Goal: Transaction & Acquisition: Book appointment/travel/reservation

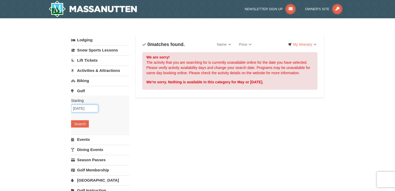
click at [83, 110] on input "05/01/2026" at bounding box center [84, 108] width 27 height 8
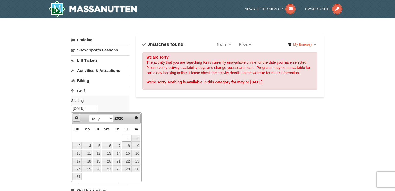
click at [77, 118] on span "Prev" at bounding box center [76, 118] width 4 height 4
click at [77, 117] on span "Prev" at bounding box center [76, 118] width 4 height 4
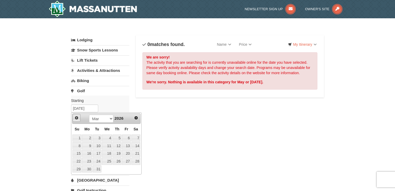
click at [77, 117] on span "Prev" at bounding box center [76, 118] width 4 height 4
click at [137, 119] on span "Next" at bounding box center [136, 118] width 4 height 4
click at [133, 137] on link "7" at bounding box center [135, 137] width 9 height 7
type input "03/07/2026"
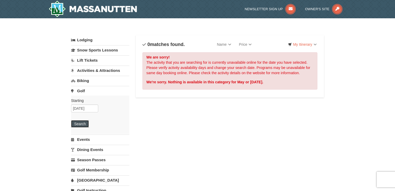
click at [86, 125] on button "Search" at bounding box center [80, 123] width 18 height 7
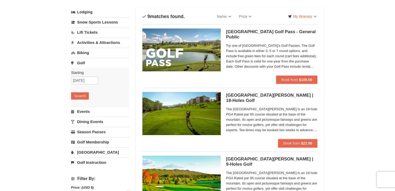
scroll to position [22, 0]
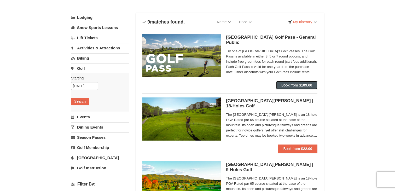
click at [287, 85] on span "Book from" at bounding box center [289, 85] width 17 height 4
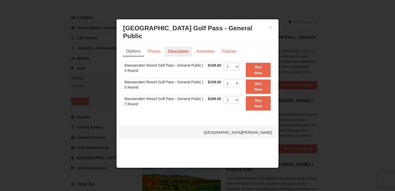
click at [181, 46] on link "Description" at bounding box center [178, 51] width 28 height 10
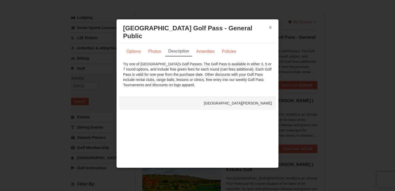
click at [270, 28] on button "×" at bounding box center [270, 27] width 3 height 5
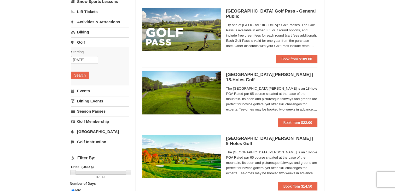
scroll to position [0, 0]
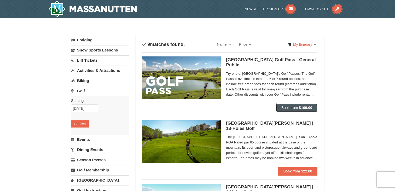
click at [303, 104] on button "Book from $109.00" at bounding box center [296, 107] width 41 height 8
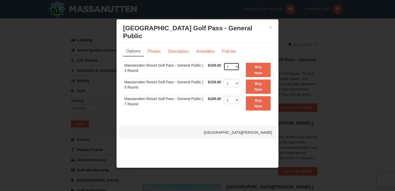
click at [230, 63] on select "1 2 3 4 5 6 7 8 9 10 11 12 13 14 15 16 17 18 19 20" at bounding box center [232, 67] width 16 height 8
select select "4"
click at [224, 63] on select "1 2 3 4 5 6 7 8 9 10 11 12 13 14 15 16 17 18 19 20" at bounding box center [232, 67] width 16 height 8
click at [256, 65] on strong "Buy Now" at bounding box center [258, 70] width 8 height 10
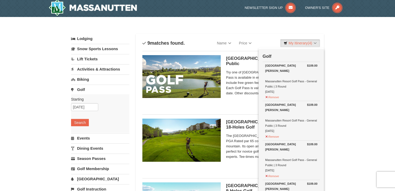
scroll to position [2, 0]
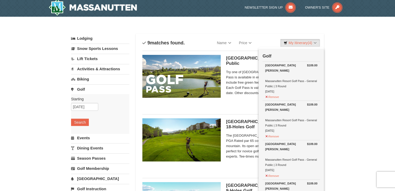
click at [87, 37] on link "Lodging" at bounding box center [100, 38] width 58 height 9
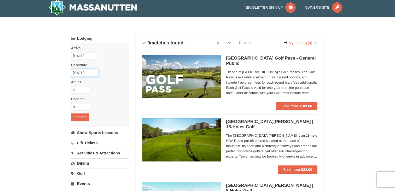
click at [79, 71] on input "03/09/2026" at bounding box center [84, 73] width 27 height 8
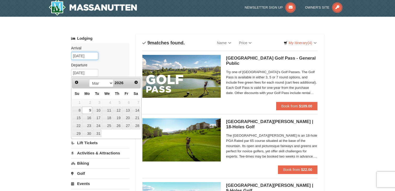
click at [83, 56] on input "03/07/2026" at bounding box center [84, 56] width 27 height 8
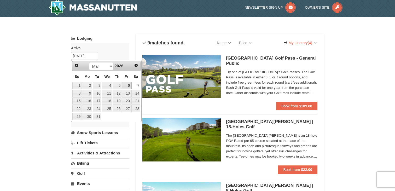
click at [128, 85] on link "6" at bounding box center [126, 85] width 9 height 7
type input "03/06/2026"
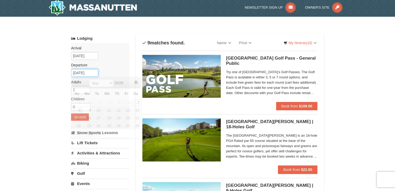
click at [87, 73] on input "03/09/2026" at bounding box center [84, 73] width 27 height 8
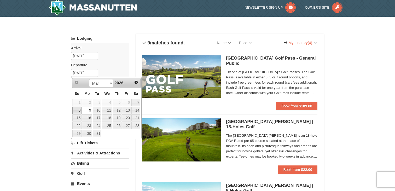
click at [78, 109] on link "8" at bounding box center [76, 110] width 9 height 7
type input "03/08/2026"
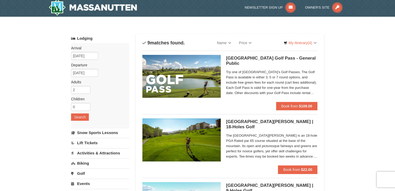
click at [81, 67] on label "Departure Please format dates MM/DD/YYYY Please format dates MM/DD/YYYY" at bounding box center [98, 64] width 54 height 5
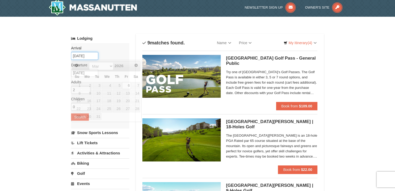
click at [81, 55] on input "03/06/2026" at bounding box center [84, 56] width 27 height 8
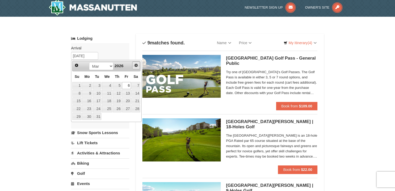
click at [136, 66] on span "Next" at bounding box center [136, 65] width 4 height 4
click at [127, 83] on link "1" at bounding box center [126, 85] width 9 height 7
type input "05/01/2026"
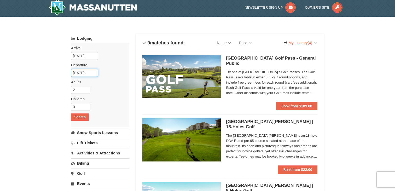
click at [87, 71] on input "05/02/2026" at bounding box center [84, 73] width 27 height 8
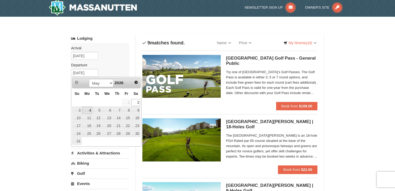
click at [88, 110] on link "4" at bounding box center [87, 110] width 10 height 7
type input "05/04/2026"
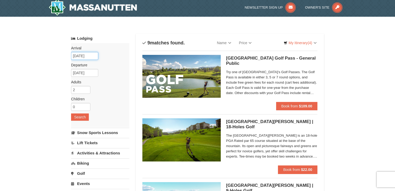
click at [84, 56] on input "05/01/2026" at bounding box center [84, 56] width 27 height 8
click at [115, 44] on div "Arrival Please format dates MM/DD/YYYY Please format dates MM/DD/YYYY 05/01/202…" at bounding box center [100, 85] width 58 height 84
click at [89, 55] on input "05/01/2026" at bounding box center [84, 56] width 27 height 8
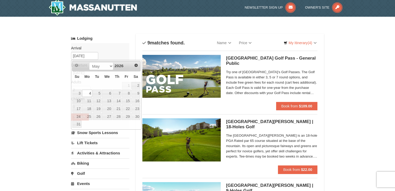
click at [123, 33] on div "Categories List Filter My Itinerary (4) Check Out Now Golf $109.00 Woodstone Me…" at bounding box center [197, 30] width 253 height 5
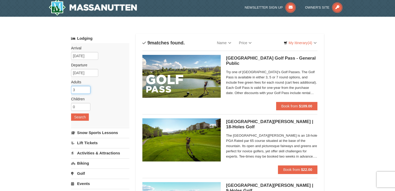
click at [87, 89] on input "3" at bounding box center [80, 90] width 19 height 8
type input "4"
click at [87, 89] on input "4" at bounding box center [80, 90] width 19 height 8
click at [77, 117] on button "Search" at bounding box center [80, 116] width 18 height 7
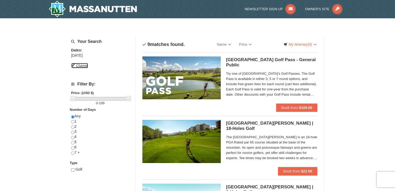
click at [79, 66] on button "Change" at bounding box center [79, 66] width 17 height 6
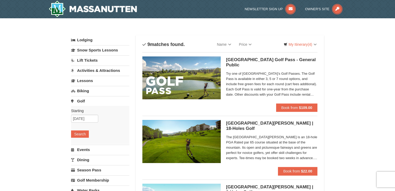
click at [85, 39] on link "Lodging" at bounding box center [100, 39] width 58 height 9
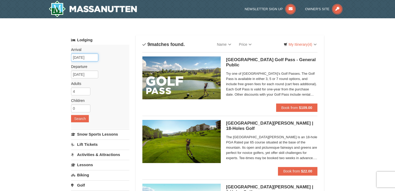
click at [86, 56] on input "03/07/2026" at bounding box center [84, 58] width 27 height 8
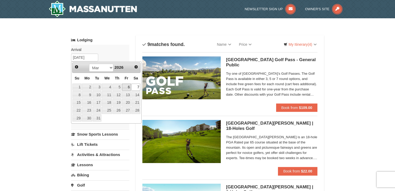
click at [126, 87] on link "6" at bounding box center [126, 87] width 9 height 7
type input "03/06/2026"
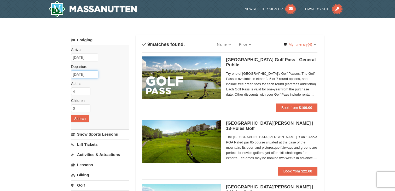
click at [86, 75] on input "03/09/2026" at bounding box center [84, 74] width 27 height 8
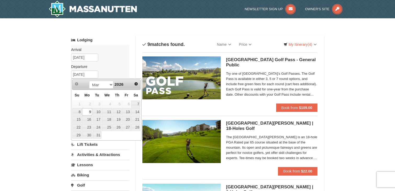
click at [87, 110] on link "9" at bounding box center [87, 111] width 10 height 7
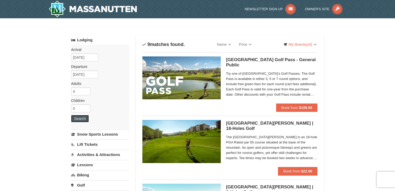
click at [84, 116] on button "Search" at bounding box center [80, 118] width 18 height 7
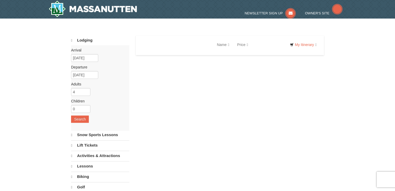
select select "10"
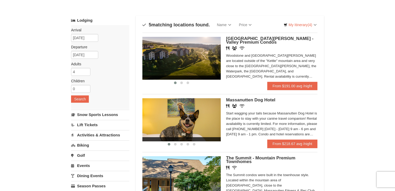
scroll to position [20, 0]
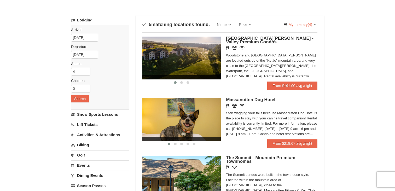
click at [336, 64] on div "× Categories Map List Filter My Itinerary (4) Check Out Now Golf $109.00 Woodst…" at bounding box center [197, 170] width 395 height 345
click at [350, 54] on div "× Categories Map List Filter My Itinerary (4) Check Out Now Golf $109.00 Woodst…" at bounding box center [197, 170] width 395 height 345
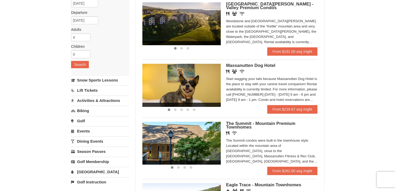
scroll to position [55, 0]
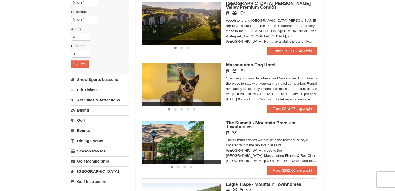
drag, startPoint x: 210, startPoint y: 143, endPoint x: 198, endPoint y: 143, distance: 11.8
click at [199, 143] on img at bounding box center [164, 142] width 78 height 43
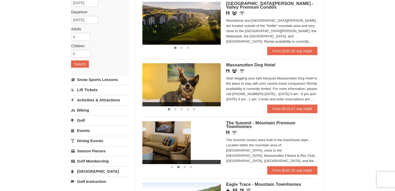
drag, startPoint x: 208, startPoint y: 146, endPoint x: 168, endPoint y: 146, distance: 40.2
click at [168, 146] on img at bounding box center [151, 142] width 78 height 43
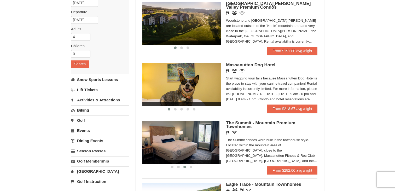
drag, startPoint x: 202, startPoint y: 147, endPoint x: 175, endPoint y: 147, distance: 26.6
click at [177, 147] on img at bounding box center [180, 142] width 78 height 43
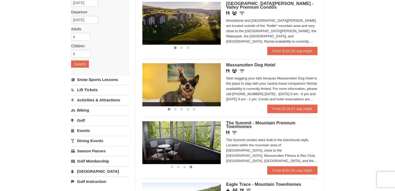
drag, startPoint x: 205, startPoint y: 142, endPoint x: 178, endPoint y: 142, distance: 27.2
click at [179, 142] on img at bounding box center [181, 142] width 78 height 43
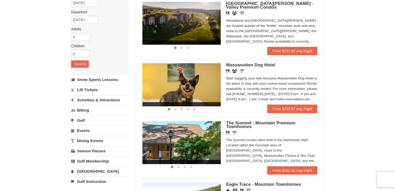
drag, startPoint x: 211, startPoint y: 141, endPoint x: 187, endPoint y: 141, distance: 24.3
click at [187, 141] on img at bounding box center [181, 142] width 78 height 43
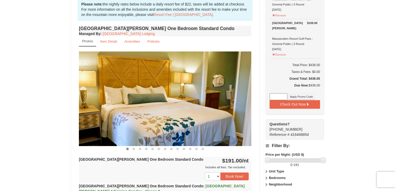
scroll to position [165, 0]
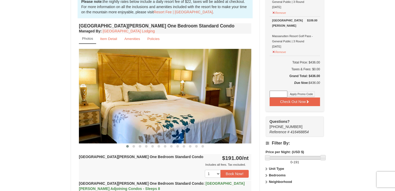
drag, startPoint x: 240, startPoint y: 102, endPoint x: 226, endPoint y: 102, distance: 14.1
click at [227, 102] on img at bounding box center [165, 96] width 172 height 94
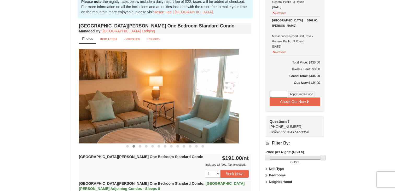
drag, startPoint x: 230, startPoint y: 104, endPoint x: 175, endPoint y: 104, distance: 55.1
click at [176, 104] on img at bounding box center [152, 96] width 172 height 94
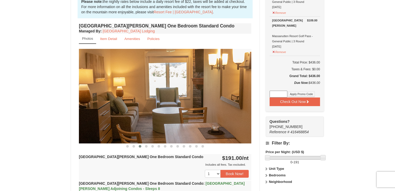
drag, startPoint x: 211, startPoint y: 104, endPoint x: 180, endPoint y: 104, distance: 31.6
click at [181, 104] on img at bounding box center [165, 96] width 172 height 94
drag, startPoint x: 226, startPoint y: 101, endPoint x: 170, endPoint y: 104, distance: 56.5
click at [171, 104] on img at bounding box center [165, 96] width 172 height 94
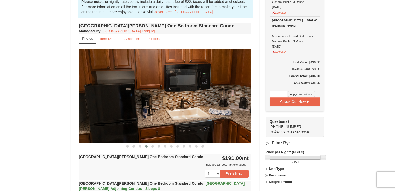
drag, startPoint x: 214, startPoint y: 97, endPoint x: 161, endPoint y: 97, distance: 53.0
click at [163, 97] on img at bounding box center [165, 96] width 172 height 94
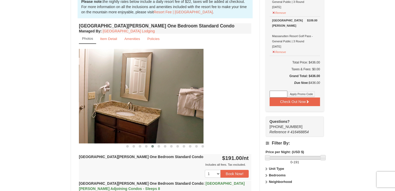
drag, startPoint x: 225, startPoint y: 87, endPoint x: 174, endPoint y: 87, distance: 50.7
click at [174, 87] on img at bounding box center [117, 96] width 172 height 94
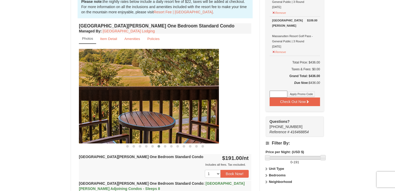
drag, startPoint x: 218, startPoint y: 85, endPoint x: 159, endPoint y: 93, distance: 58.9
click at [160, 92] on img at bounding box center [132, 96] width 172 height 94
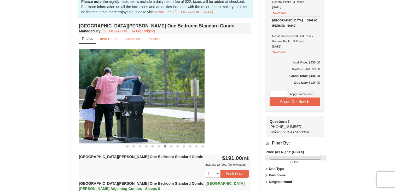
drag, startPoint x: 218, startPoint y: 93, endPoint x: 167, endPoint y: 93, distance: 50.9
click at [168, 93] on img at bounding box center [118, 96] width 172 height 94
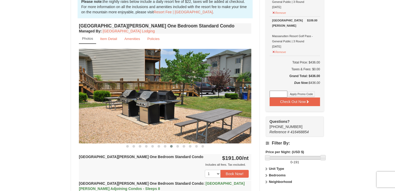
drag, startPoint x: 220, startPoint y: 95, endPoint x: 174, endPoint y: 95, distance: 46.2
click at [174, 95] on img at bounding box center [165, 96] width 172 height 94
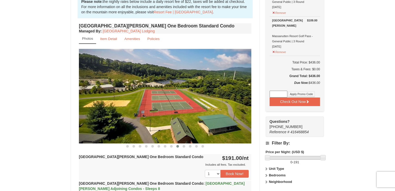
drag, startPoint x: 221, startPoint y: 108, endPoint x: 191, endPoint y: 109, distance: 30.8
click at [191, 109] on img at bounding box center [165, 96] width 172 height 94
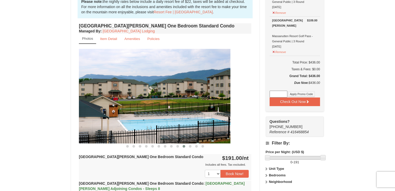
drag, startPoint x: 225, startPoint y: 104, endPoint x: 167, endPoint y: 104, distance: 58.5
click at [169, 104] on img at bounding box center [144, 96] width 172 height 94
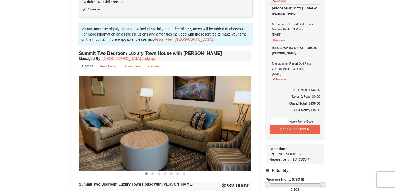
scroll to position [144, 0]
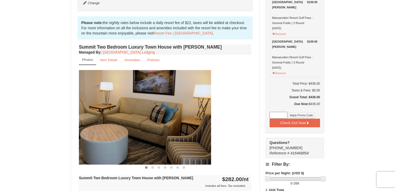
drag, startPoint x: 228, startPoint y: 126, endPoint x: 187, endPoint y: 126, distance: 41.3
click at [187, 126] on img at bounding box center [125, 117] width 172 height 94
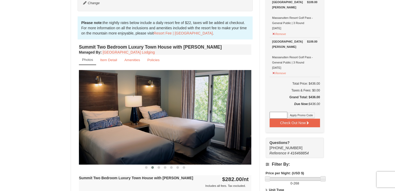
drag, startPoint x: 218, startPoint y: 125, endPoint x: 164, endPoint y: 125, distance: 53.3
click at [164, 125] on img at bounding box center [165, 117] width 172 height 94
drag, startPoint x: 212, startPoint y: 119, endPoint x: 173, endPoint y: 120, distance: 38.7
click at [173, 120] on img at bounding box center [165, 117] width 172 height 94
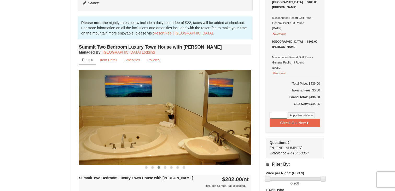
drag, startPoint x: 222, startPoint y: 120, endPoint x: 175, endPoint y: 120, distance: 47.5
click at [175, 120] on img at bounding box center [165, 117] width 172 height 94
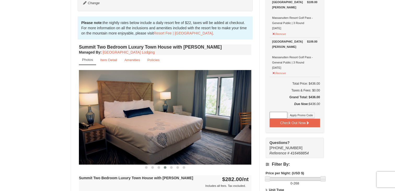
drag, startPoint x: 227, startPoint y: 118, endPoint x: 183, endPoint y: 117, distance: 44.7
click at [184, 117] on img at bounding box center [165, 117] width 172 height 94
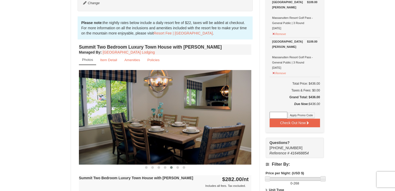
drag, startPoint x: 208, startPoint y: 119, endPoint x: 161, endPoint y: 119, distance: 46.7
click at [163, 119] on img at bounding box center [165, 117] width 172 height 94
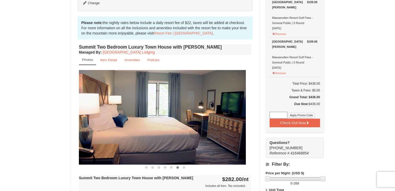
drag, startPoint x: 209, startPoint y: 110, endPoint x: 163, endPoint y: 110, distance: 45.4
click at [164, 110] on img at bounding box center [159, 117] width 172 height 94
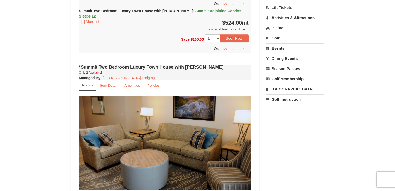
scroll to position [361, 0]
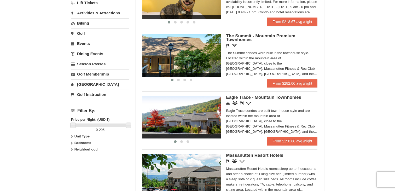
scroll to position [146, 0]
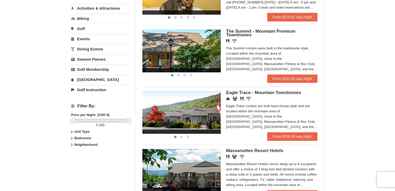
drag, startPoint x: 197, startPoint y: 122, endPoint x: 148, endPoint y: 125, distance: 49.4
click at [148, 125] on img at bounding box center [181, 112] width 78 height 43
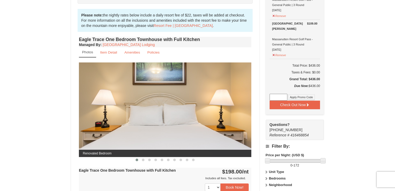
scroll to position [167, 0]
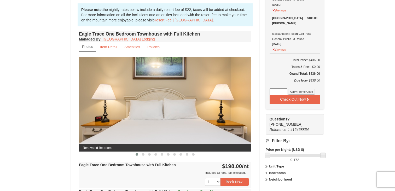
drag, startPoint x: 186, startPoint y: 119, endPoint x: 159, endPoint y: 119, distance: 26.6
click at [159, 119] on img at bounding box center [165, 104] width 172 height 94
drag, startPoint x: 234, startPoint y: 119, endPoint x: 172, endPoint y: 119, distance: 62.1
click at [172, 119] on img at bounding box center [165, 104] width 172 height 94
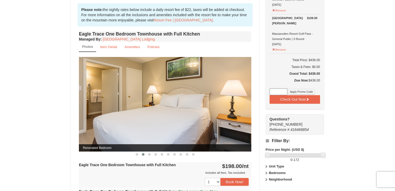
drag, startPoint x: 210, startPoint y: 117, endPoint x: 105, endPoint y: 122, distance: 104.8
click at [105, 122] on img at bounding box center [165, 104] width 172 height 94
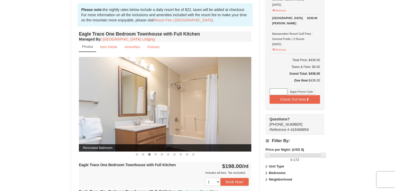
drag, startPoint x: 171, startPoint y: 112, endPoint x: 116, endPoint y: 112, distance: 55.4
click at [117, 112] on img at bounding box center [165, 104] width 172 height 94
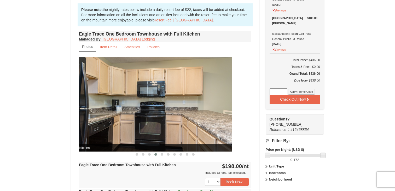
drag, startPoint x: 215, startPoint y: 105, endPoint x: 151, endPoint y: 105, distance: 63.2
click at [153, 105] on img at bounding box center [145, 104] width 172 height 94
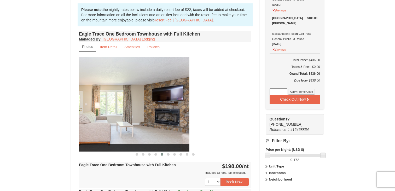
drag, startPoint x: 213, startPoint y: 101, endPoint x: 139, endPoint y: 96, distance: 73.2
click at [140, 97] on img at bounding box center [103, 104] width 172 height 94
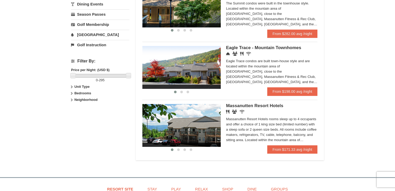
scroll to position [189, 0]
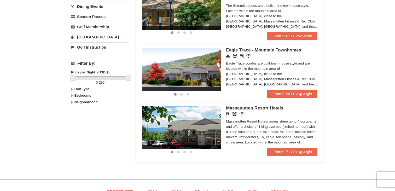
click at [345, 52] on div "× Categories Map List Filter My Itinerary (4) Check Out Now Golf $109.00 [GEOGR…" at bounding box center [197, 1] width 395 height 345
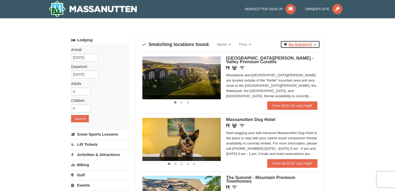
click at [295, 45] on link "My Itinerary (4)" at bounding box center [300, 44] width 40 height 8
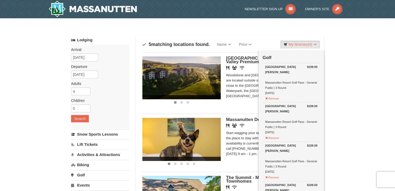
click at [266, 23] on div "× Categories Map List Filter My Itinerary (4) Check Out Now Golf $109.00 [GEOGR…" at bounding box center [197, 190] width 395 height 345
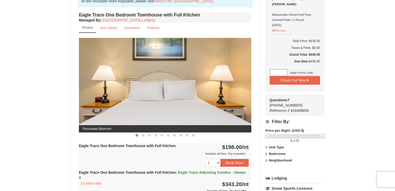
scroll to position [188, 0]
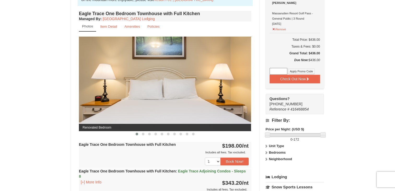
drag, startPoint x: 201, startPoint y: 85, endPoint x: 149, endPoint y: 85, distance: 52.2
click at [150, 85] on img at bounding box center [165, 84] width 172 height 94
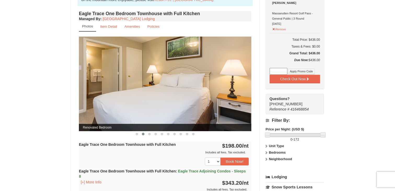
drag, startPoint x: 214, startPoint y: 87, endPoint x: 169, endPoint y: 87, distance: 44.4
click at [171, 87] on img at bounding box center [165, 84] width 172 height 94
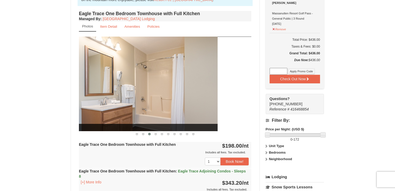
drag, startPoint x: 224, startPoint y: 82, endPoint x: 182, endPoint y: 82, distance: 42.6
click at [182, 82] on img at bounding box center [131, 84] width 172 height 94
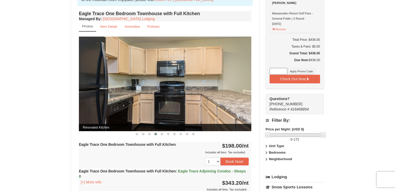
drag, startPoint x: 227, startPoint y: 82, endPoint x: 189, endPoint y: 82, distance: 38.1
click at [190, 82] on img at bounding box center [165, 84] width 172 height 94
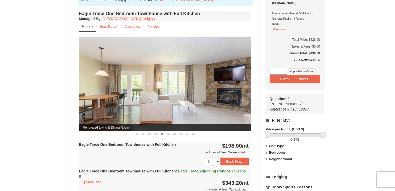
drag, startPoint x: 219, startPoint y: 82, endPoint x: 170, endPoint y: 82, distance: 48.6
click at [172, 82] on img at bounding box center [165, 84] width 172 height 94
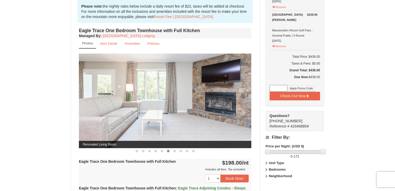
scroll to position [169, 0]
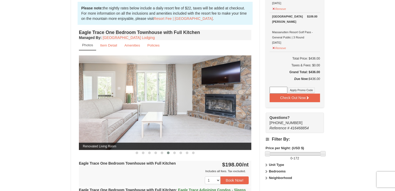
drag, startPoint x: 192, startPoint y: 98, endPoint x: 152, endPoint y: 98, distance: 39.4
click at [155, 98] on img at bounding box center [165, 102] width 172 height 94
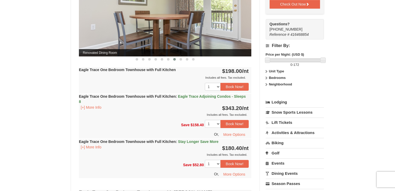
scroll to position [275, 0]
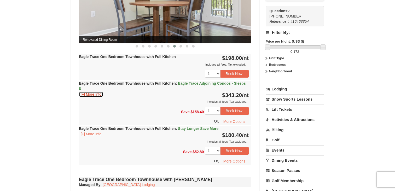
click at [93, 95] on button "[+] More Info" at bounding box center [91, 94] width 24 height 6
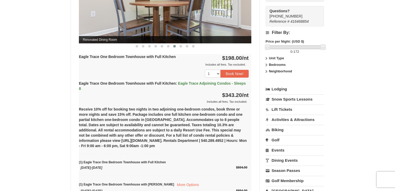
click at [93, 95] on div "Eagle Trace One Bedroom Townhouse with Full Kitchen : Eagle Trace Adjoining Con…" at bounding box center [165, 92] width 172 height 23
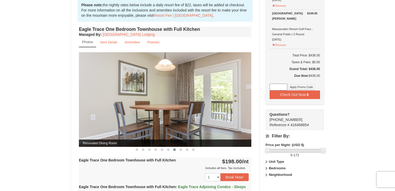
scroll to position [176, 0]
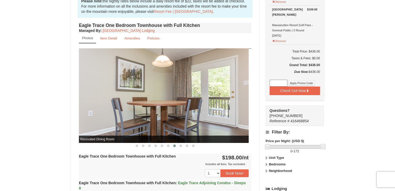
drag, startPoint x: 249, startPoint y: 103, endPoint x: 208, endPoint y: 103, distance: 41.5
click at [209, 103] on img at bounding box center [162, 95] width 172 height 94
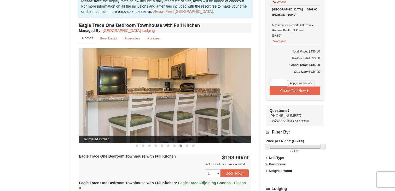
drag, startPoint x: 230, startPoint y: 102, endPoint x: 175, endPoint y: 102, distance: 55.1
click at [177, 102] on img at bounding box center [165, 95] width 172 height 94
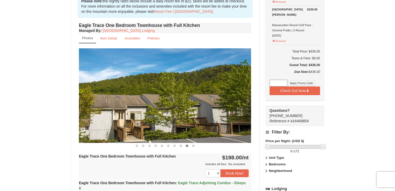
drag, startPoint x: 228, startPoint y: 103, endPoint x: 183, endPoint y: 103, distance: 45.2
click at [183, 103] on img at bounding box center [165, 95] width 172 height 94
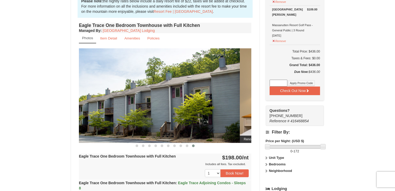
drag, startPoint x: 222, startPoint y: 103, endPoint x: 200, endPoint y: 104, distance: 22.5
click at [201, 103] on img at bounding box center [153, 95] width 172 height 94
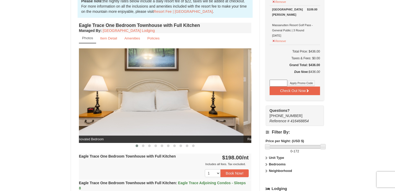
drag, startPoint x: 248, startPoint y: 102, endPoint x: 208, endPoint y: 115, distance: 42.5
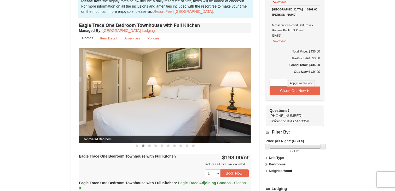
drag, startPoint x: 226, startPoint y: 113, endPoint x: 172, endPoint y: 113, distance: 53.5
click at [172, 113] on img at bounding box center [165, 95] width 172 height 94
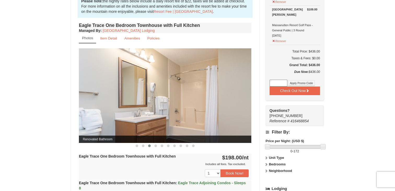
drag, startPoint x: 221, startPoint y: 109, endPoint x: 174, endPoint y: 109, distance: 47.0
click at [175, 109] on img at bounding box center [165, 95] width 172 height 94
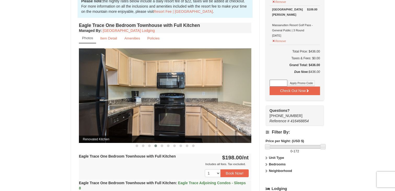
drag, startPoint x: 216, startPoint y: 108, endPoint x: 180, endPoint y: 109, distance: 35.8
click at [180, 109] on img at bounding box center [165, 95] width 172 height 94
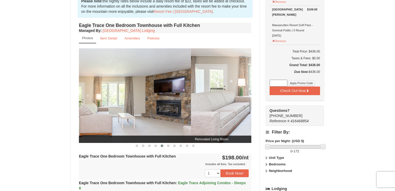
drag, startPoint x: 232, startPoint y: 105, endPoint x: 169, endPoint y: 119, distance: 65.1
click at [169, 119] on img at bounding box center [105, 95] width 172 height 94
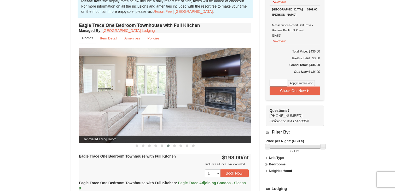
drag, startPoint x: 210, startPoint y: 113, endPoint x: 172, endPoint y: 113, distance: 37.9
click at [173, 113] on img at bounding box center [165, 95] width 172 height 94
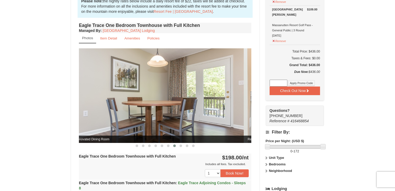
drag, startPoint x: 218, startPoint y: 99, endPoint x: 184, endPoint y: 99, distance: 34.5
click at [184, 99] on img at bounding box center [157, 95] width 172 height 94
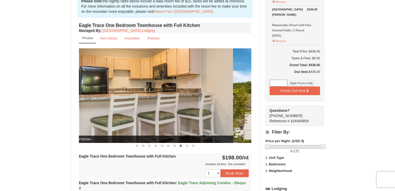
drag, startPoint x: 227, startPoint y: 96, endPoint x: 200, endPoint y: 96, distance: 26.6
click at [202, 96] on img at bounding box center [147, 95] width 172 height 94
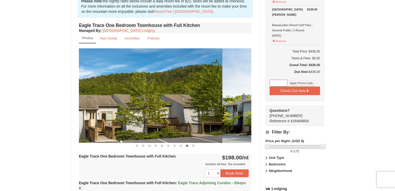
drag, startPoint x: 223, startPoint y: 96, endPoint x: 189, endPoint y: 96, distance: 34.2
click at [190, 96] on img at bounding box center [136, 95] width 172 height 94
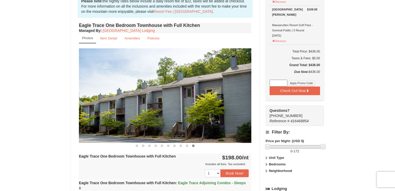
drag, startPoint x: 207, startPoint y: 97, endPoint x: 168, endPoint y: 96, distance: 38.6
click at [169, 96] on img at bounding box center [165, 95] width 172 height 94
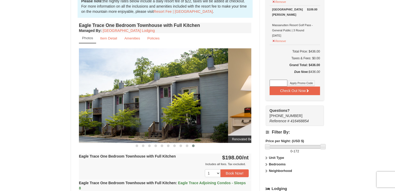
drag, startPoint x: 207, startPoint y: 93, endPoint x: 169, endPoint y: 93, distance: 38.4
click at [169, 93] on img at bounding box center [142, 95] width 172 height 94
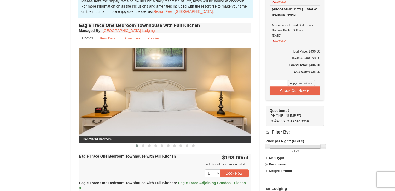
drag, startPoint x: 199, startPoint y: 97, endPoint x: 161, endPoint y: 97, distance: 38.6
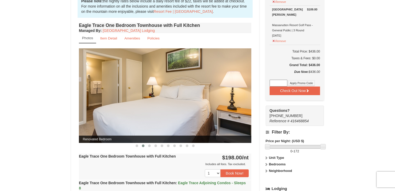
drag, startPoint x: 196, startPoint y: 91, endPoint x: 164, endPoint y: 91, distance: 32.4
click at [165, 91] on img at bounding box center [165, 95] width 172 height 94
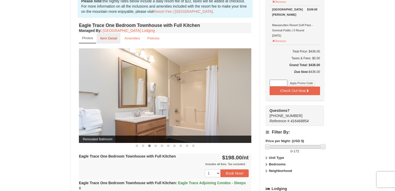
click at [111, 38] on small "Item Detail" at bounding box center [108, 38] width 17 height 4
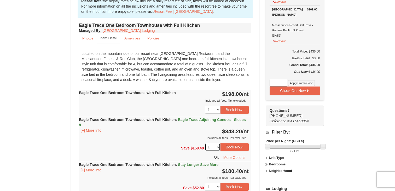
click at [216, 147] on select "1 2 3 4 5 6 7 8 9 10 11 12" at bounding box center [213, 147] width 16 height 8
select select "3"
click at [205, 143] on select "1 2 3 4 5 6 7 8 9 10 11 12" at bounding box center [213, 147] width 16 height 8
click at [93, 130] on button "[+] More Info" at bounding box center [91, 130] width 24 height 6
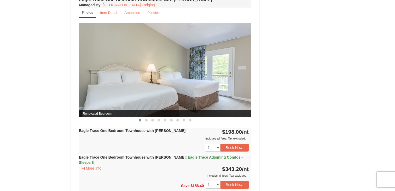
scroll to position [493, 0]
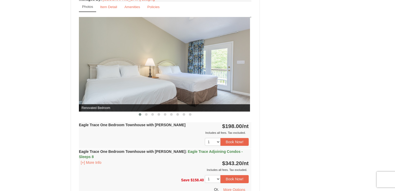
drag, startPoint x: 233, startPoint y: 70, endPoint x: 188, endPoint y: 70, distance: 45.7
click at [188, 70] on img at bounding box center [164, 64] width 172 height 94
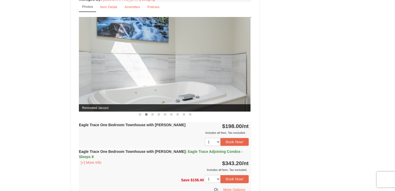
drag, startPoint x: 207, startPoint y: 69, endPoint x: 172, endPoint y: 69, distance: 34.7
click at [174, 69] on img at bounding box center [164, 64] width 172 height 94
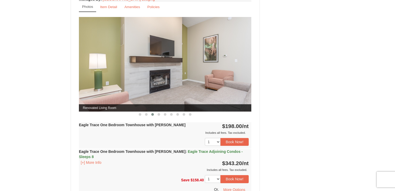
click at [203, 67] on img at bounding box center [165, 64] width 172 height 94
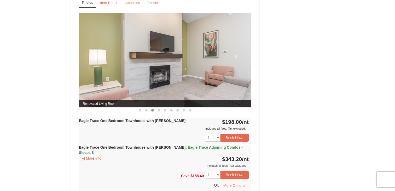
scroll to position [498, 0]
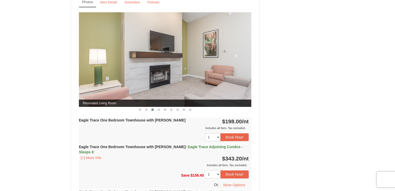
drag, startPoint x: 203, startPoint y: 81, endPoint x: 269, endPoint y: 81, distance: 66.6
drag, startPoint x: 158, startPoint y: 77, endPoint x: 227, endPoint y: 77, distance: 68.1
click at [226, 77] on img at bounding box center [165, 59] width 172 height 94
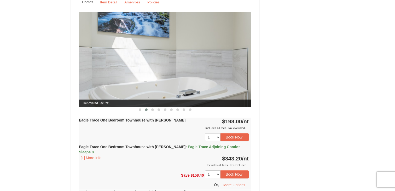
drag, startPoint x: 155, startPoint y: 81, endPoint x: 233, endPoint y: 80, distance: 78.3
click at [231, 80] on img at bounding box center [165, 59] width 172 height 94
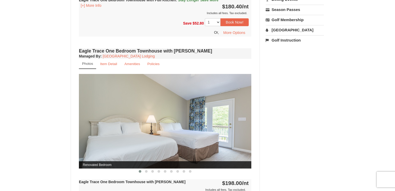
scroll to position [431, 0]
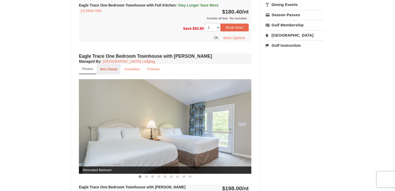
click at [110, 70] on small "Item Detail" at bounding box center [108, 69] width 17 height 4
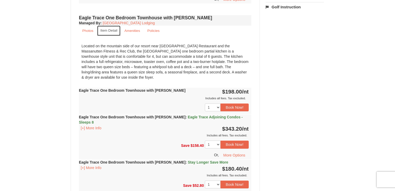
scroll to position [461, 0]
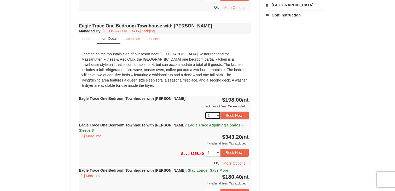
click at [216, 113] on select "1 2 3 4 5 6 7 8 9 10 11 12" at bounding box center [213, 115] width 16 height 8
select select "3"
click at [205, 111] on select "1 2 3 4 5 6 7 8 9 10 11 12" at bounding box center [213, 115] width 16 height 8
click at [235, 114] on button "Book Now!" at bounding box center [234, 115] width 28 height 8
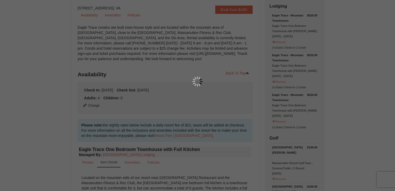
scroll to position [51, 0]
select select "3"
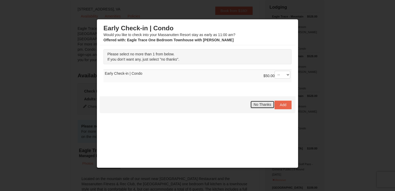
click at [265, 102] on button "No Thanks" at bounding box center [262, 105] width 24 height 8
click at [274, 73] on div "$50.00 -- 01" at bounding box center [276, 76] width 27 height 10
click at [279, 73] on select "-- 01" at bounding box center [282, 75] width 16 height 8
select select "1"
click at [274, 71] on select "-- 01" at bounding box center [282, 75] width 16 height 8
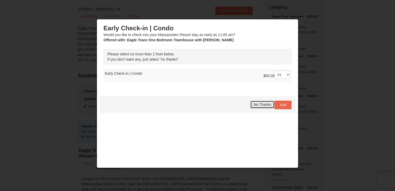
click at [266, 103] on span "No Thanks" at bounding box center [262, 104] width 17 height 4
click at [264, 103] on span "No Thanks" at bounding box center [262, 104] width 17 height 4
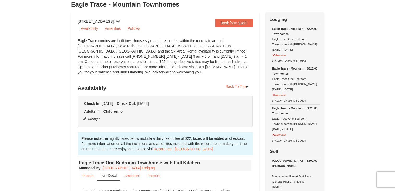
scroll to position [28, 0]
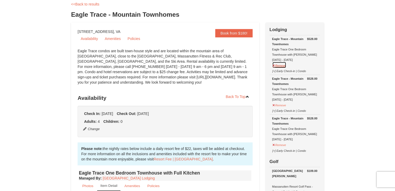
click at [283, 65] on button "Remove" at bounding box center [279, 65] width 14 height 7
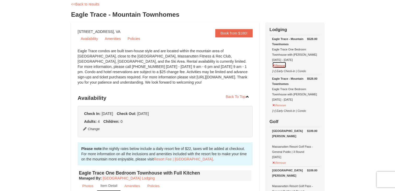
click at [283, 65] on button "Remove" at bounding box center [279, 65] width 14 height 7
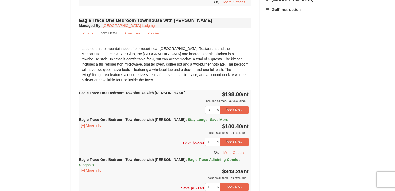
scroll to position [467, 0]
click at [214, 107] on select "1 2 3 4 5 6 7 8 9 10 11 12" at bounding box center [213, 109] width 16 height 8
select select "1"
click at [205, 105] on select "1 2 3 4 5 6 7 8 9 10 11 12" at bounding box center [213, 109] width 16 height 8
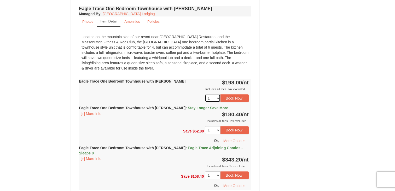
scroll to position [469, 0]
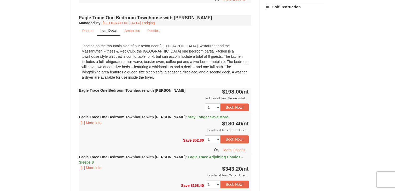
click at [218, 61] on div "Located on the mountain side of our resort near Campfire Grill Restaurant and t…" at bounding box center [165, 62] width 172 height 42
click at [231, 107] on button "Book Now!" at bounding box center [234, 107] width 28 height 8
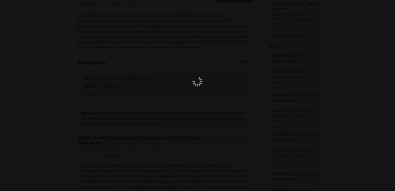
scroll to position [51, 0]
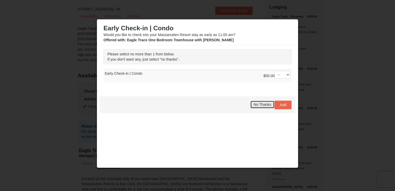
click at [261, 103] on span "No Thanks" at bounding box center [262, 104] width 17 height 4
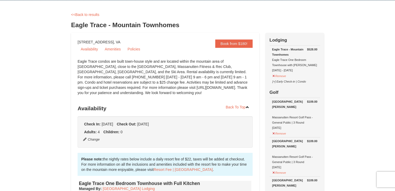
scroll to position [22, 0]
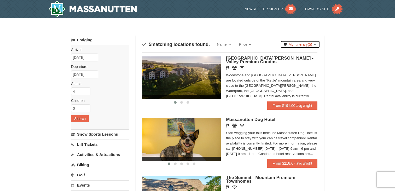
click at [310, 46] on span "(5)" at bounding box center [310, 44] width 4 height 4
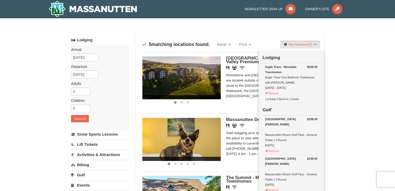
click at [192, 36] on div "Sort By Name Name (A to Z) Name (Z to A) Price Price (Low to High) Price (High …" at bounding box center [230, 193] width 188 height 316
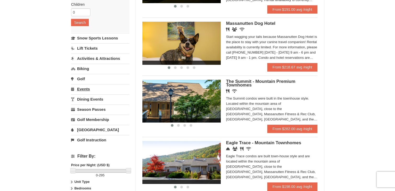
scroll to position [101, 0]
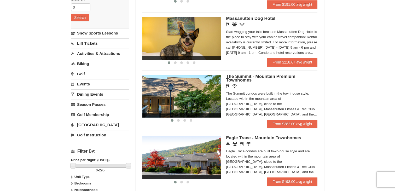
click at [89, 96] on link "Dining Events" at bounding box center [100, 94] width 58 height 10
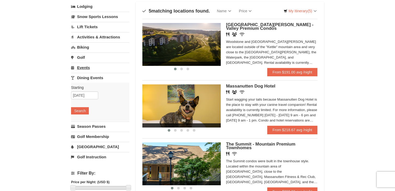
scroll to position [9, 0]
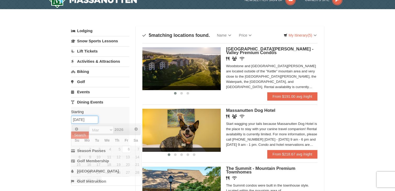
click at [79, 119] on input "[DATE]" at bounding box center [84, 120] width 27 height 8
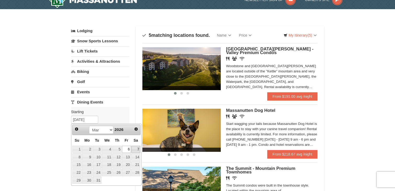
click at [136, 150] on link "7" at bounding box center [135, 149] width 9 height 7
type input "[DATE]"
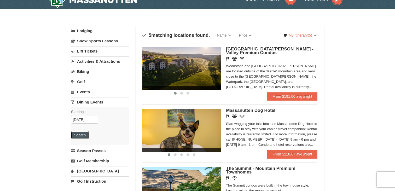
click at [86, 137] on button "Search" at bounding box center [80, 134] width 18 height 7
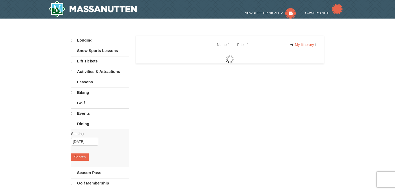
select select "10"
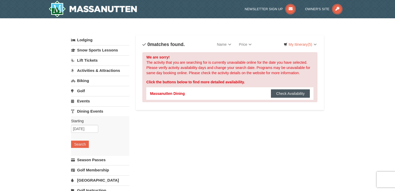
click at [299, 90] on button "Check Availability" at bounding box center [290, 93] width 39 height 8
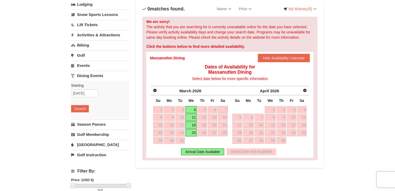
scroll to position [38, 0]
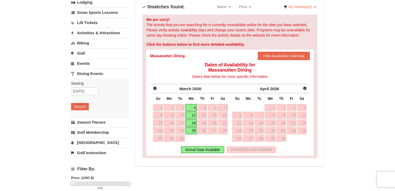
click at [83, 53] on link "Golf" at bounding box center [100, 53] width 58 height 10
click at [79, 52] on link "Golf" at bounding box center [100, 53] width 58 height 10
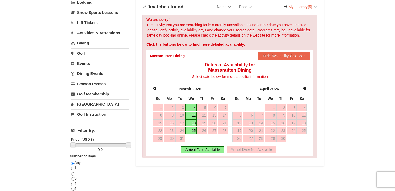
click at [94, 33] on link "Activities & Attractions" at bounding box center [100, 33] width 58 height 10
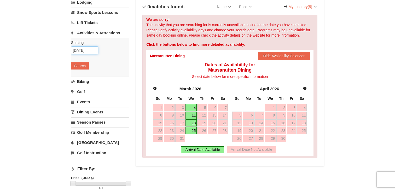
click at [86, 52] on input "[DATE]" at bounding box center [84, 50] width 27 height 8
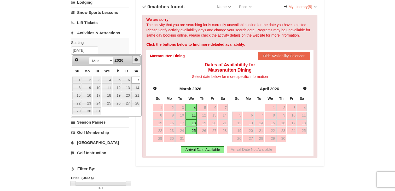
click at [137, 61] on span "Next" at bounding box center [136, 60] width 4 height 4
click at [138, 80] on link "2" at bounding box center [135, 80] width 9 height 7
type input "[DATE]"
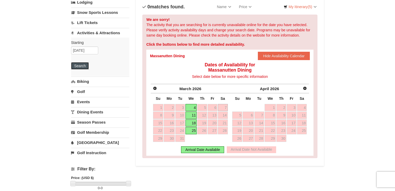
click at [84, 66] on button "Search" at bounding box center [80, 65] width 18 height 7
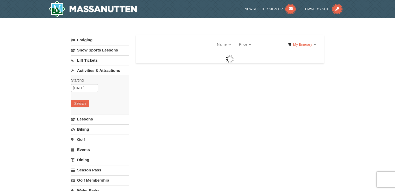
select select "10"
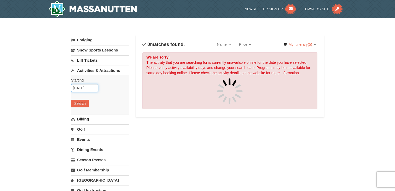
click at [83, 87] on input "[DATE]" at bounding box center [84, 88] width 27 height 8
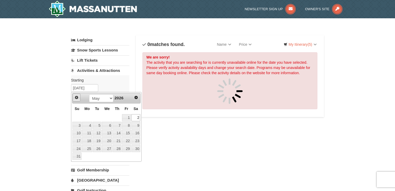
click at [77, 98] on span "Prev" at bounding box center [76, 97] width 4 height 4
click at [136, 117] on link "7" at bounding box center [135, 117] width 9 height 7
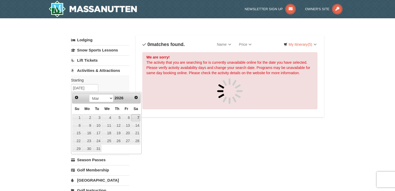
type input "[DATE]"
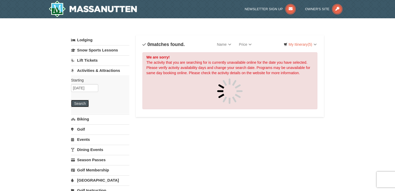
click at [85, 104] on button "Search" at bounding box center [80, 103] width 18 height 7
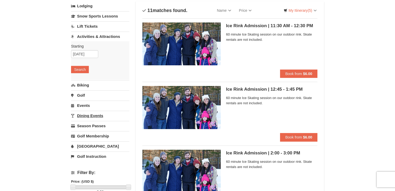
scroll to position [31, 0]
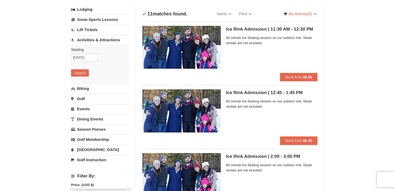
click at [86, 83] on div "Starting Please format dates MM/DD/YYYY Please format dates MM/DD/YYYY 03/07/20…" at bounding box center [100, 64] width 58 height 38
click at [87, 85] on link "Biking" at bounding box center [100, 89] width 58 height 10
click at [84, 65] on input "[DATE]" at bounding box center [84, 68] width 27 height 8
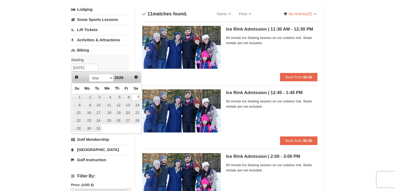
click at [135, 97] on link "7" at bounding box center [135, 97] width 9 height 7
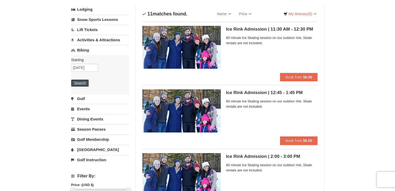
click at [83, 82] on button "Search" at bounding box center [80, 82] width 18 height 7
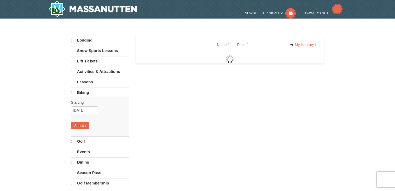
select select "10"
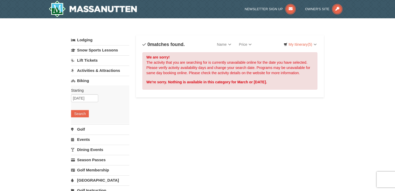
click at [90, 61] on link "Lift Tickets" at bounding box center [100, 60] width 58 height 10
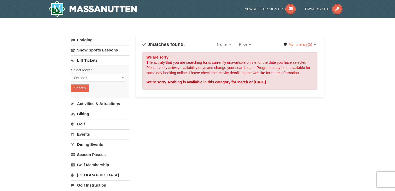
click at [91, 50] on link "Snow Sports Lessons" at bounding box center [100, 50] width 58 height 10
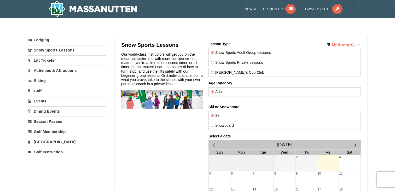
click at [142, 142] on div "Snow Sports Lessons Our world-class instructors will get you on the mountain fa…" at bounding box center [162, 161] width 82 height 238
click at [70, 12] on img at bounding box center [93, 9] width 88 height 17
